Goal: Task Accomplishment & Management: Use online tool/utility

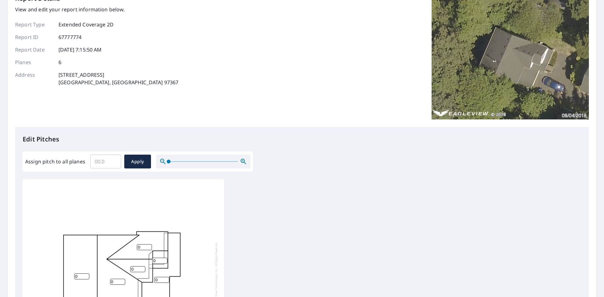
scroll to position [157, 0]
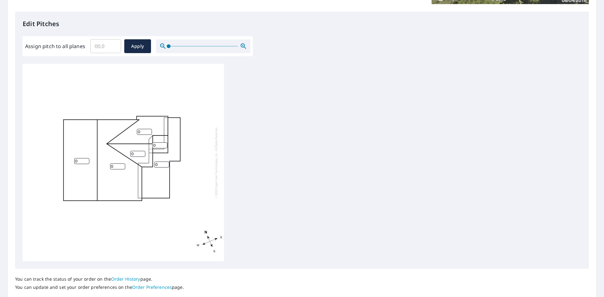
click at [155, 167] on input "0" at bounding box center [161, 165] width 15 height 6
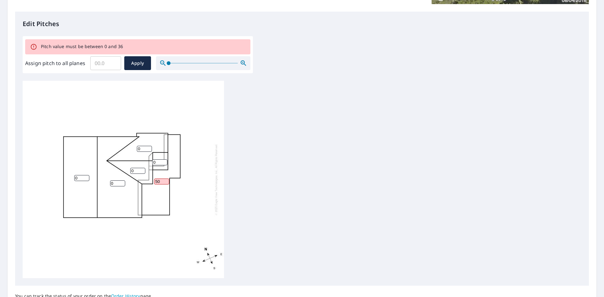
drag, startPoint x: 160, startPoint y: 180, endPoint x: 155, endPoint y: 182, distance: 5.3
click at [155, 182] on input "50" at bounding box center [161, 182] width 15 height 6
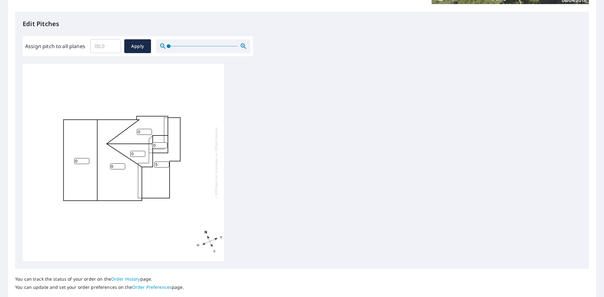
type input "5"
click at [112, 167] on input "0" at bounding box center [117, 167] width 15 height 6
type input "9"
drag, startPoint x: 81, startPoint y: 160, endPoint x: 72, endPoint y: 164, distance: 9.1
click at [72, 164] on div "9 0 5 0 0 0" at bounding box center [123, 163] width 201 height 198
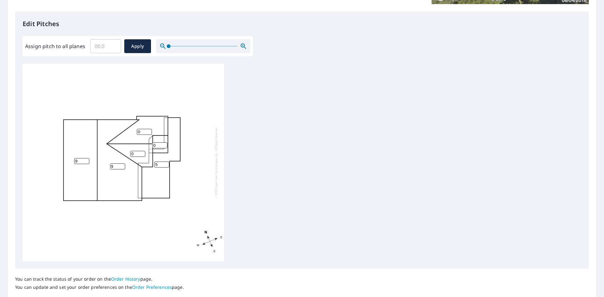
type input "9"
drag, startPoint x: 134, startPoint y: 153, endPoint x: 129, endPoint y: 157, distance: 6.7
click at [129, 157] on div "9 9 5 0 0 0" at bounding box center [123, 163] width 201 height 198
click at [138, 131] on input "0" at bounding box center [144, 132] width 15 height 6
type input "9"
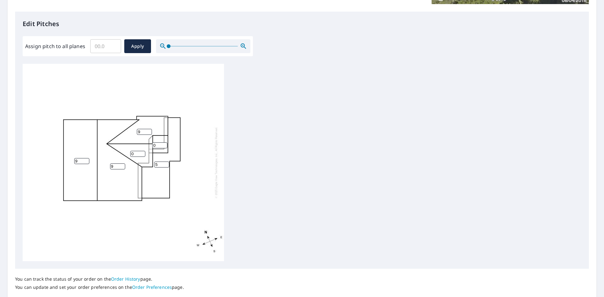
click at [135, 154] on input "0" at bounding box center [137, 154] width 15 height 6
type input "09"
drag, startPoint x: 158, startPoint y: 145, endPoint x: 153, endPoint y: 146, distance: 4.8
click at [153, 146] on input "0" at bounding box center [159, 146] width 15 height 6
type input "7"
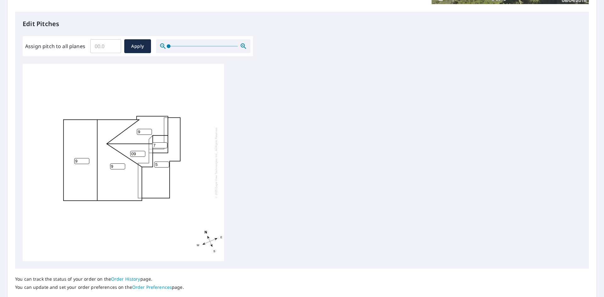
click at [257, 170] on div "9 9 5 9 09 7" at bounding box center [302, 163] width 559 height 198
click at [142, 47] on span "Apply" at bounding box center [137, 46] width 17 height 8
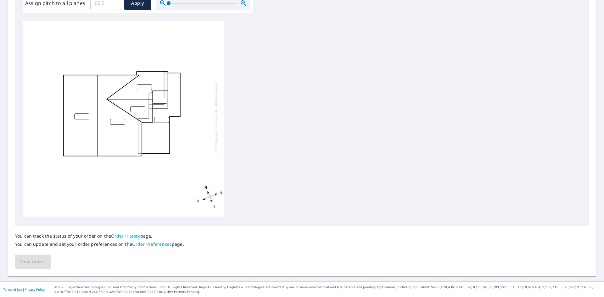
scroll to position [201, 0]
click at [81, 114] on input "number" at bounding box center [81, 116] width 15 height 6
type input "9"
click at [118, 119] on input "number" at bounding box center [117, 122] width 15 height 6
type input "9"
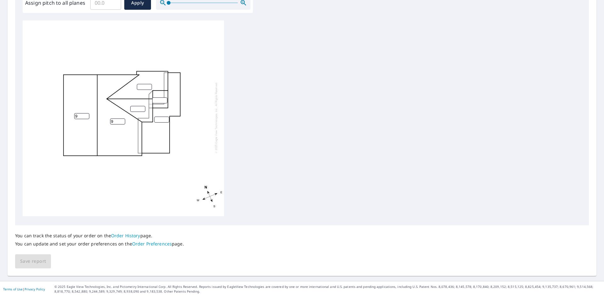
click at [156, 128] on div "9 9" at bounding box center [123, 118] width 201 height 198
click at [157, 117] on input "number" at bounding box center [161, 120] width 15 height 6
type input "6"
click at [145, 84] on input "number" at bounding box center [144, 87] width 15 height 6
type input "9"
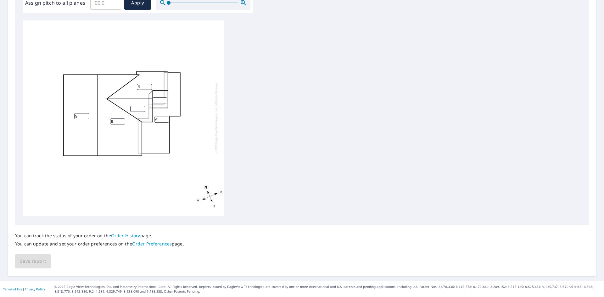
click at [139, 106] on input "number" at bounding box center [137, 109] width 15 height 6
type input "9"
click at [159, 98] on input "number" at bounding box center [159, 101] width 15 height 6
type input "7"
click at [31, 265] on span "Save report" at bounding box center [33, 262] width 26 height 8
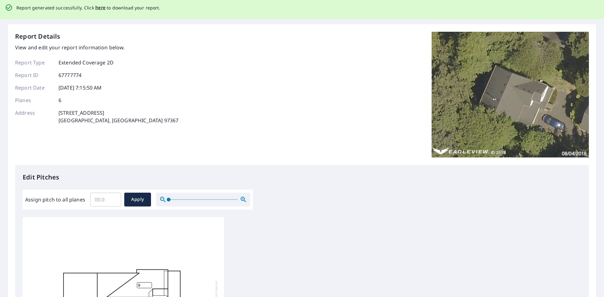
scroll to position [0, 0]
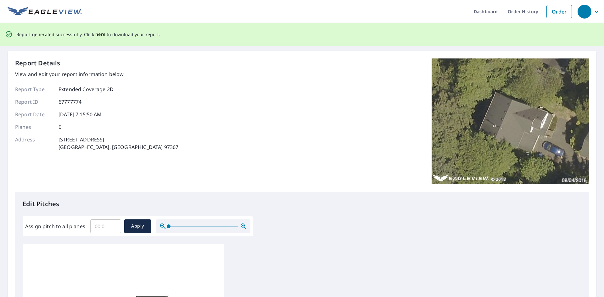
click at [96, 34] on span "here" at bounding box center [100, 35] width 10 height 8
